Goal: Information Seeking & Learning: Learn about a topic

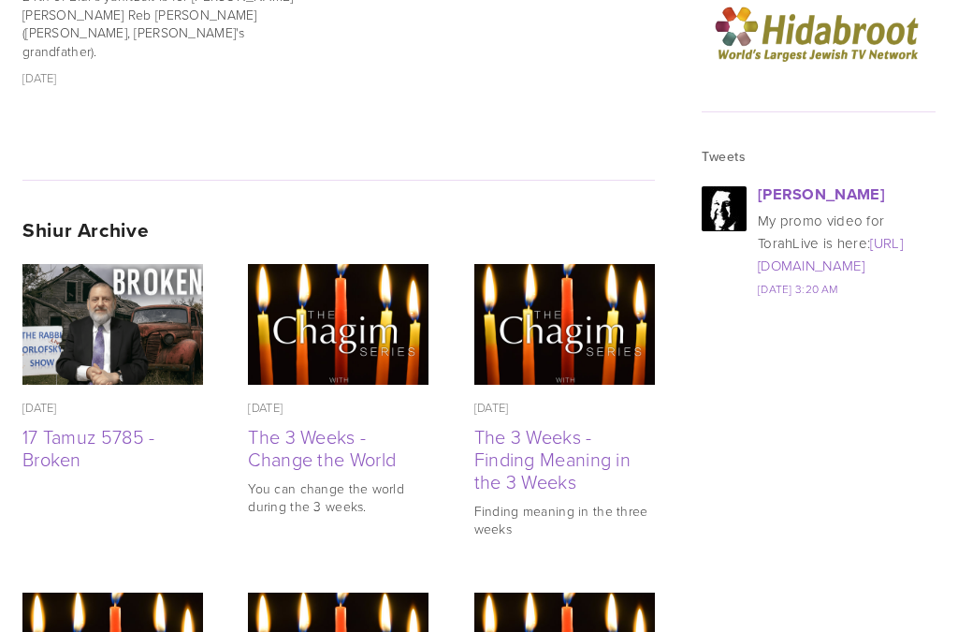
scroll to position [2302, 0]
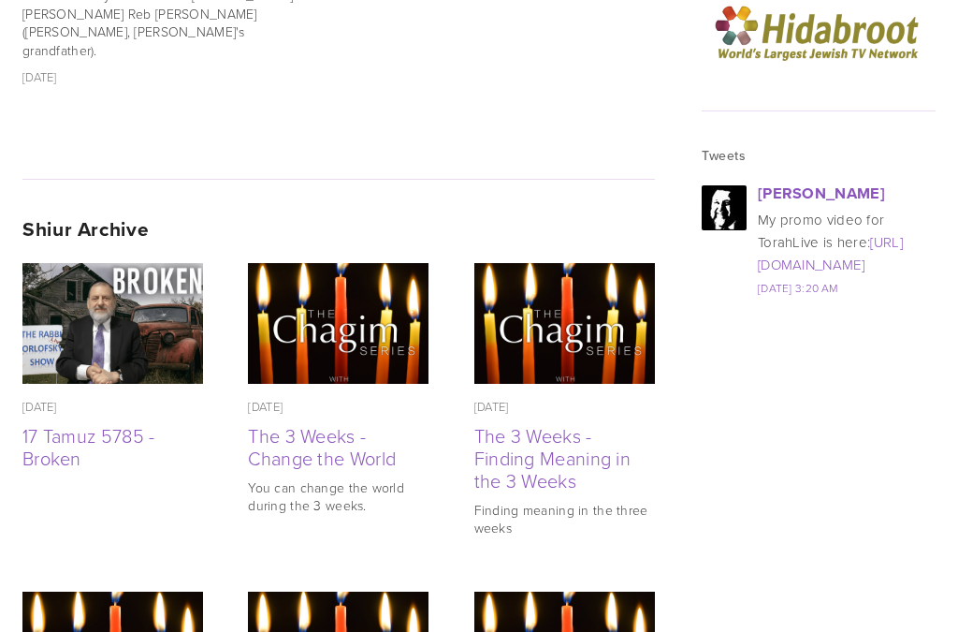
click at [344, 233] on img at bounding box center [338, 323] width 181 height 181
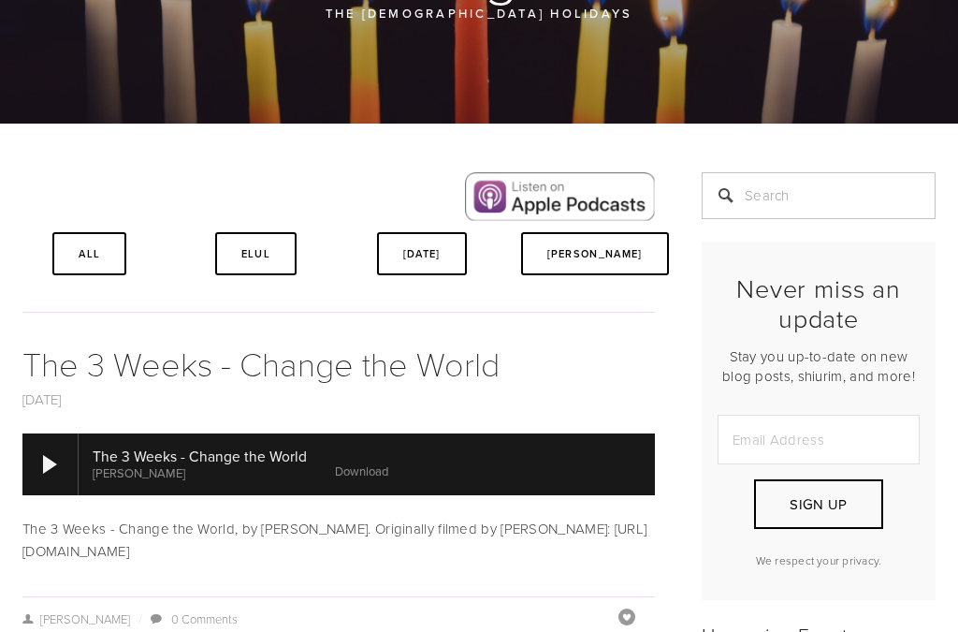
scroll to position [274, 0]
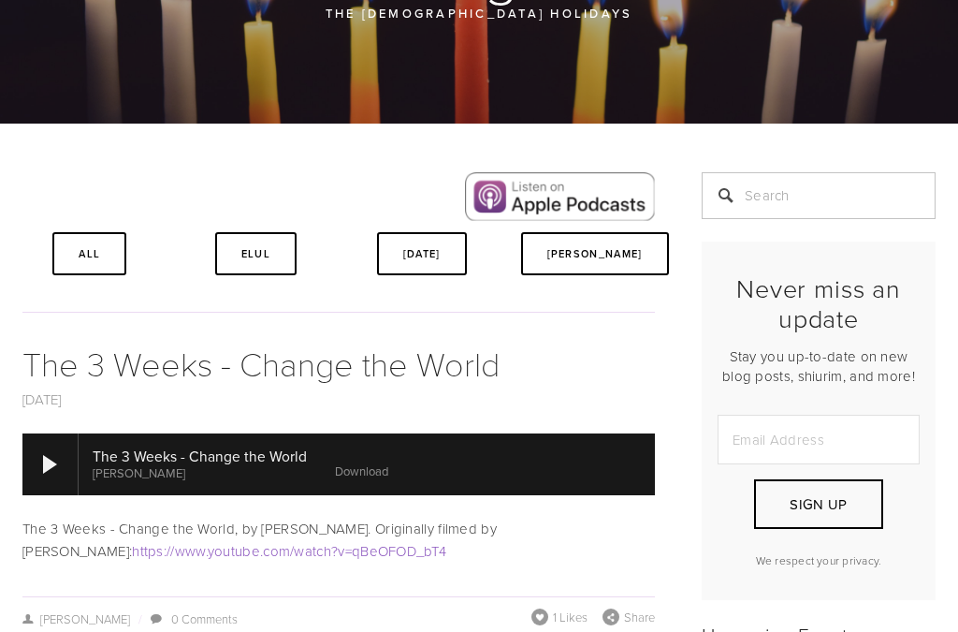
click at [71, 250] on link "All" at bounding box center [89, 253] width 74 height 43
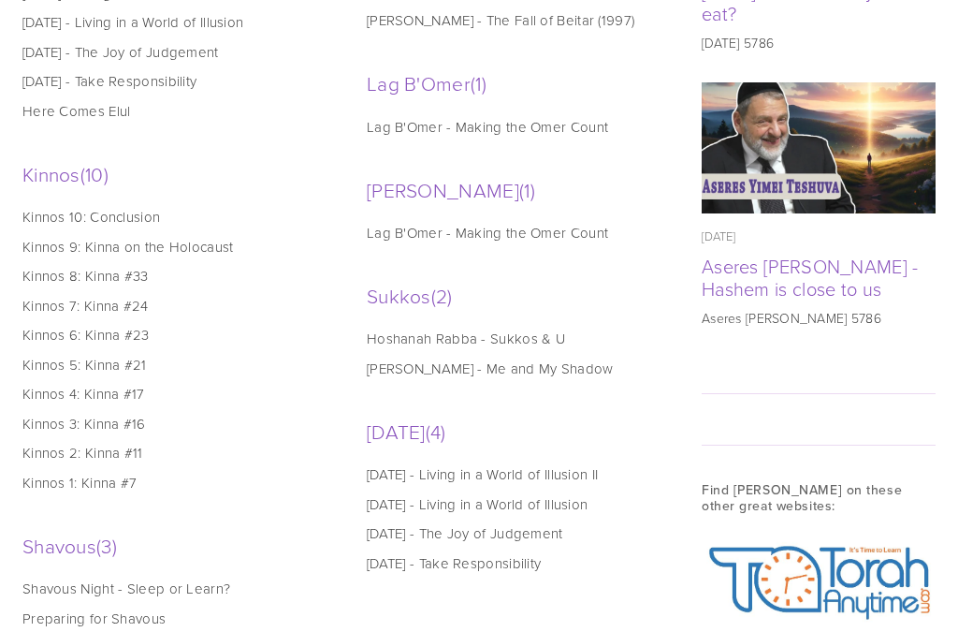
scroll to position [1457, 0]
click at [490, 347] on link "Hoshanah Rabba - Sukkos & U" at bounding box center [509, 338] width 284 height 20
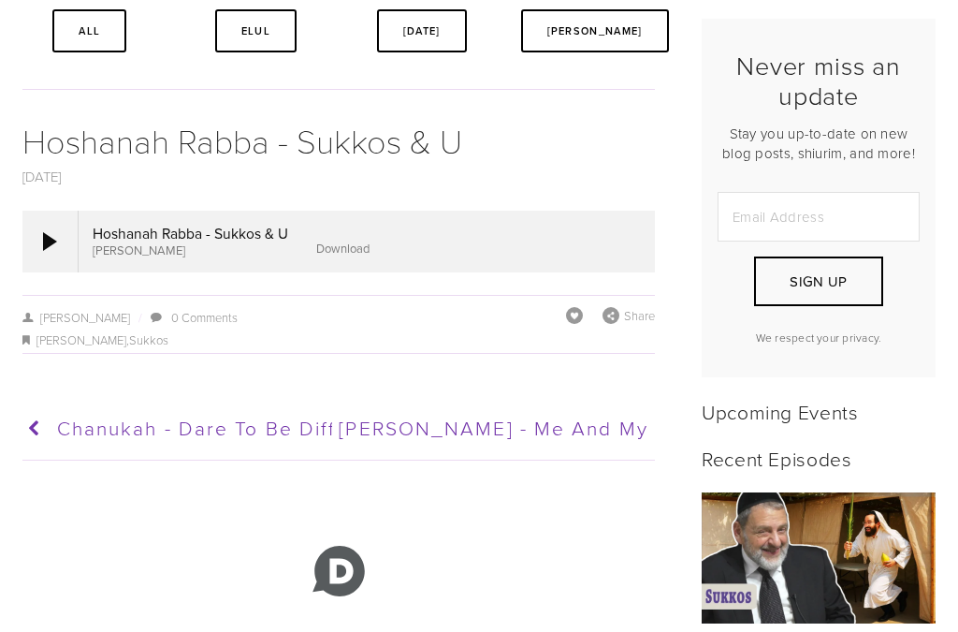
scroll to position [535, 0]
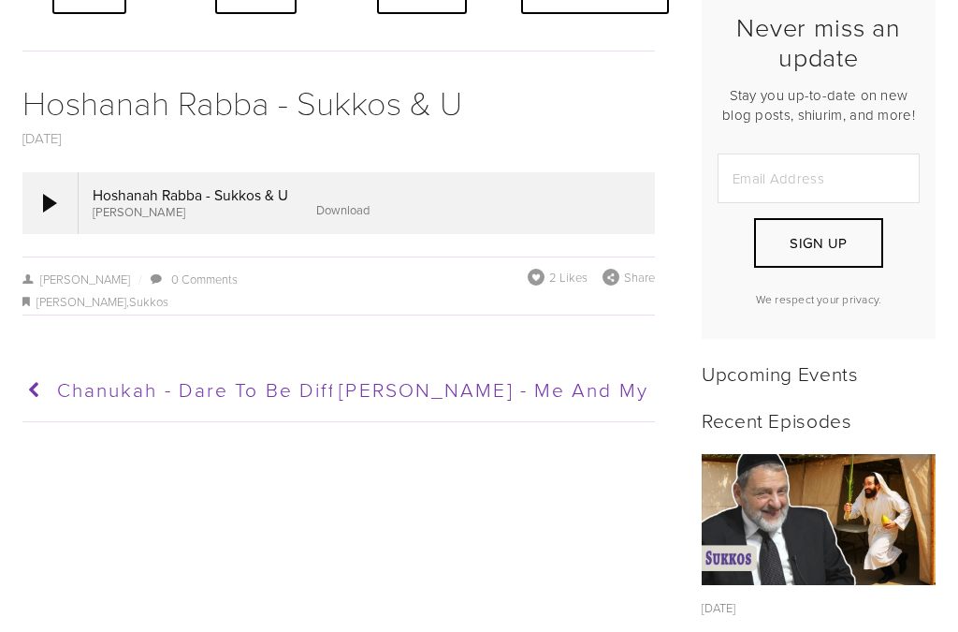
click at [41, 203] on div at bounding box center [50, 203] width 56 height 62
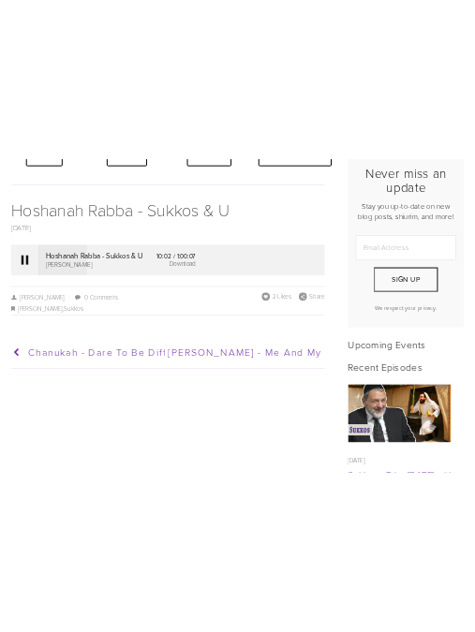
scroll to position [695, 0]
